Goal: Navigation & Orientation: Understand site structure

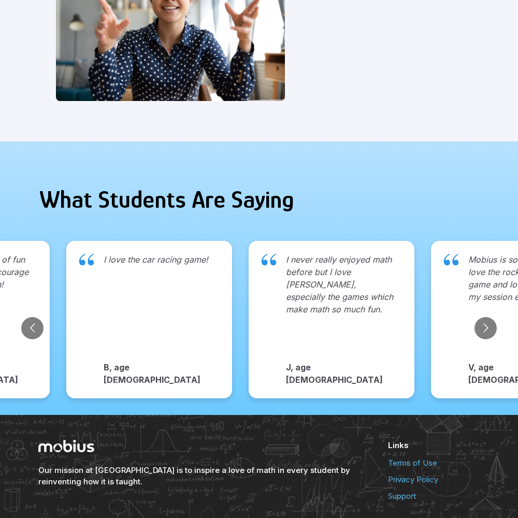
scroll to position [1065, 0]
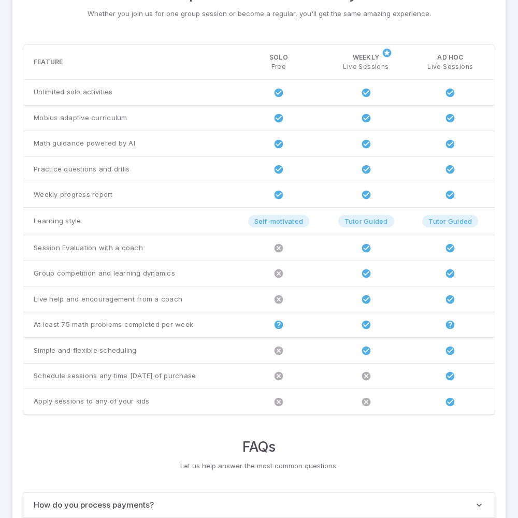
scroll to position [795, 0]
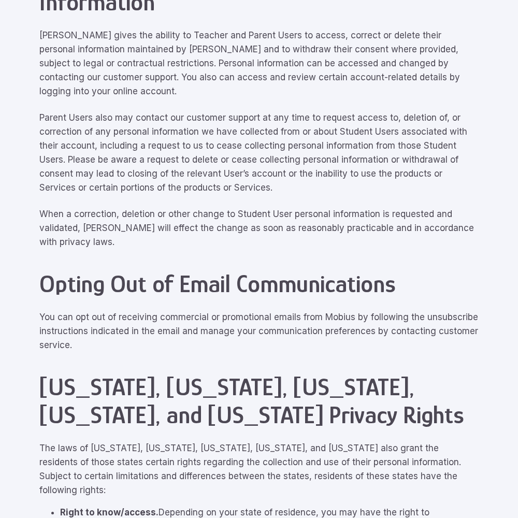
scroll to position [4665, 0]
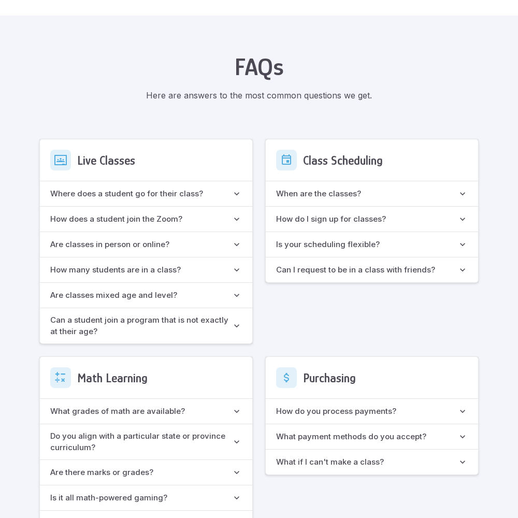
scroll to position [921, 0]
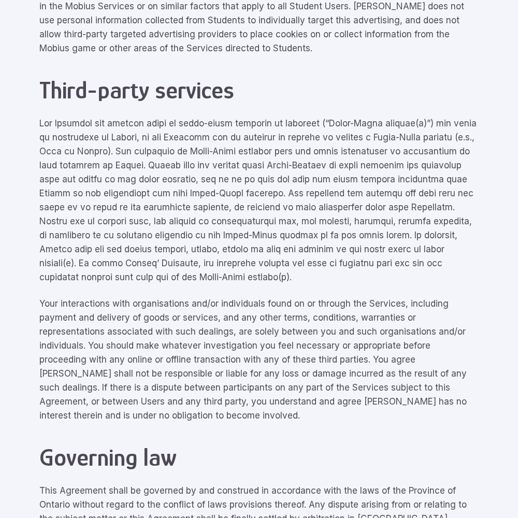
scroll to position [4665, 0]
